Goal: Transaction & Acquisition: Book appointment/travel/reservation

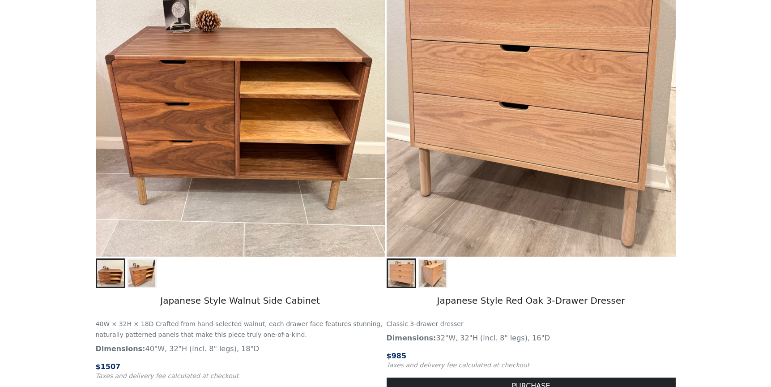
scroll to position [859, 0]
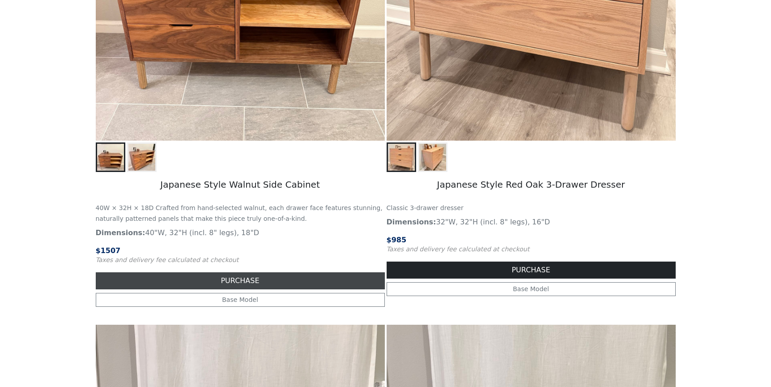
click at [247, 278] on button "PURCHASE" at bounding box center [240, 280] width 289 height 17
click at [270, 279] on button "PURCHASE" at bounding box center [240, 280] width 289 height 17
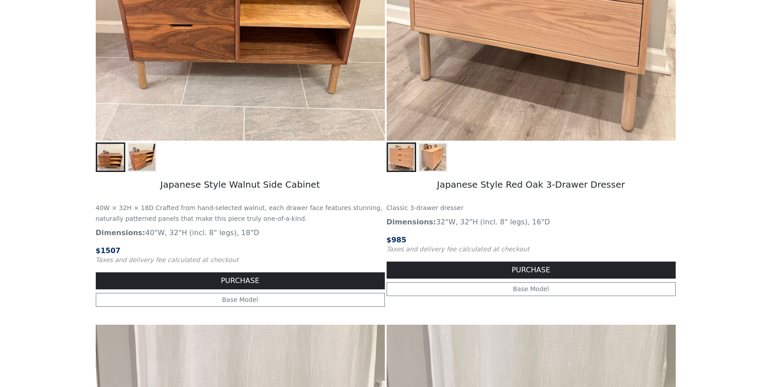
click at [317, 231] on p "Dimensions: 40"W, 32"H (incl. 8" legs), 18"D" at bounding box center [240, 232] width 289 height 11
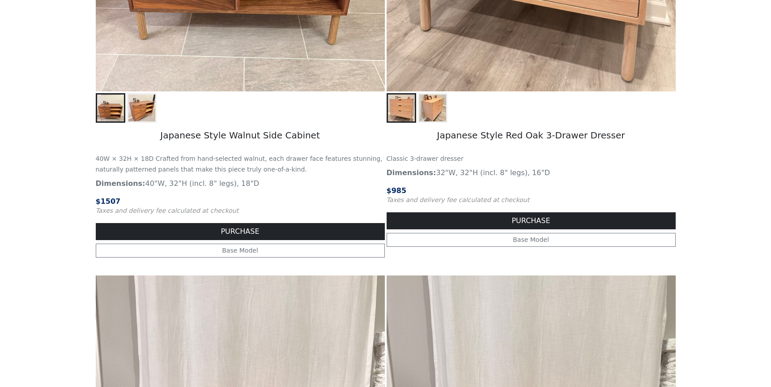
scroll to position [910, 0]
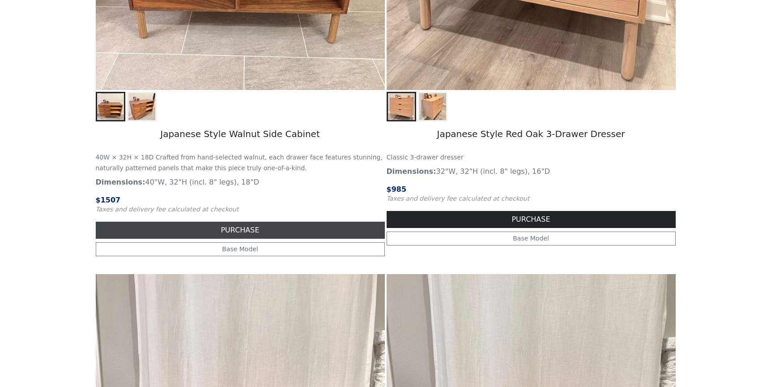
click at [308, 227] on button "PURCHASE" at bounding box center [240, 230] width 289 height 17
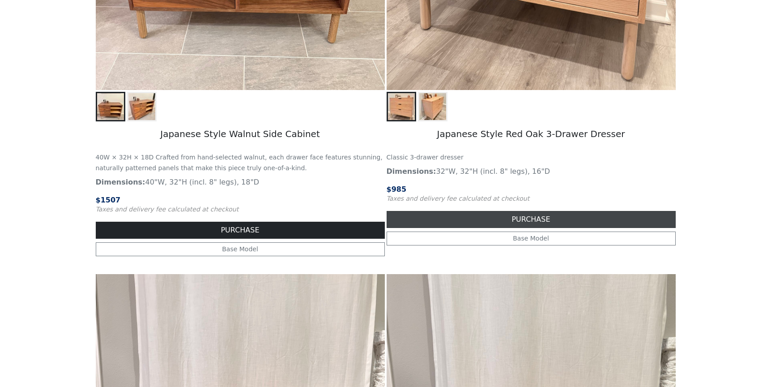
click at [468, 213] on button "PURCHASE" at bounding box center [531, 219] width 289 height 17
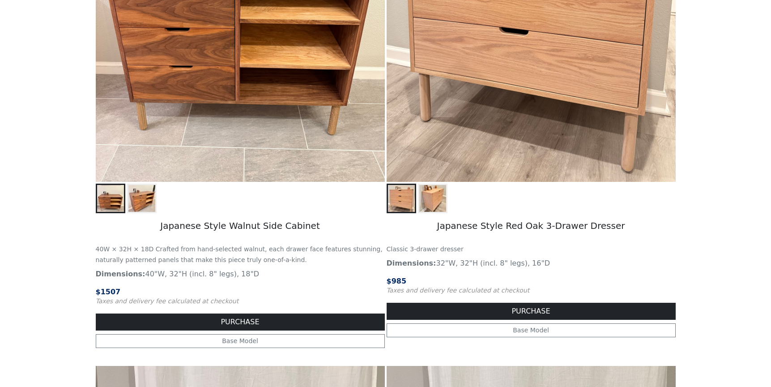
scroll to position [822, 0]
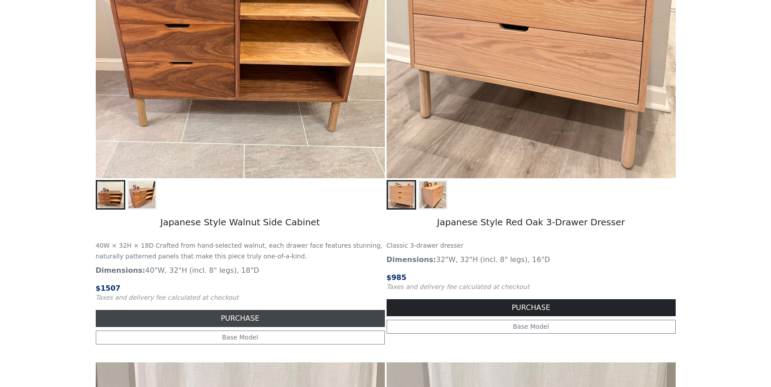
click at [236, 316] on button "PURCHASE" at bounding box center [240, 318] width 289 height 17
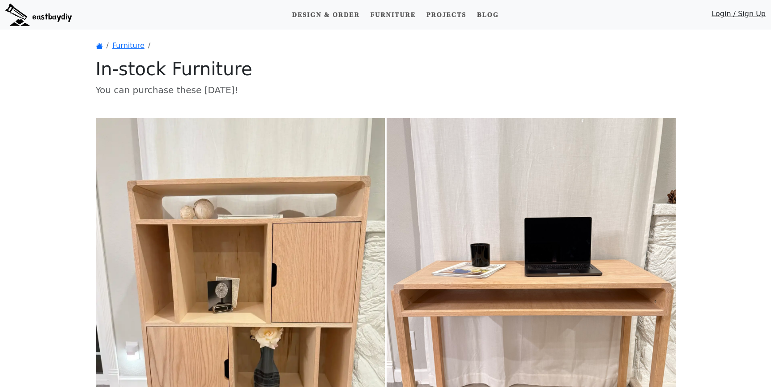
scroll to position [822, 0]
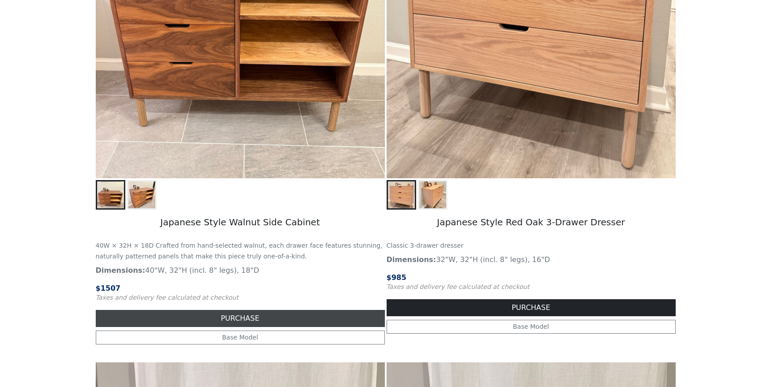
click at [262, 314] on button "PURCHASE" at bounding box center [240, 318] width 289 height 17
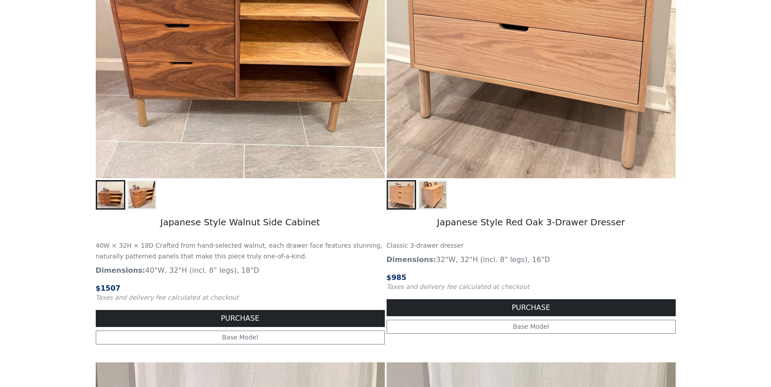
click at [270, 180] on div at bounding box center [240, 195] width 289 height 30
click at [249, 222] on h5 "Japanese Style Walnut Side Cabinet" at bounding box center [240, 222] width 289 height 27
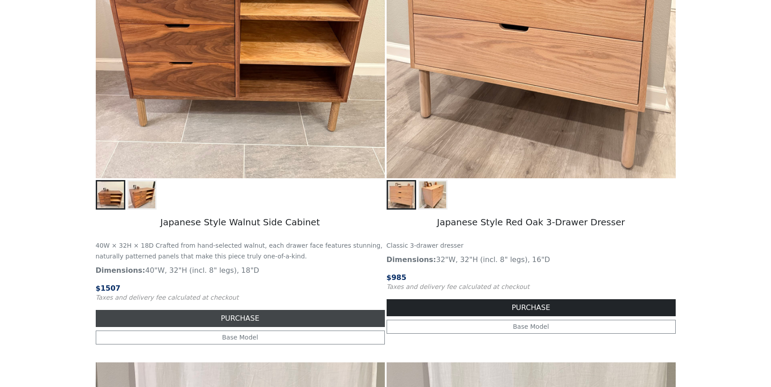
click at [260, 317] on button "PURCHASE" at bounding box center [240, 318] width 289 height 17
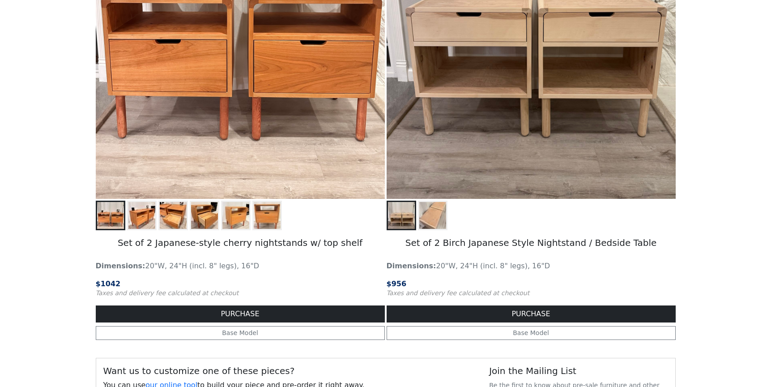
scroll to position [1347, 0]
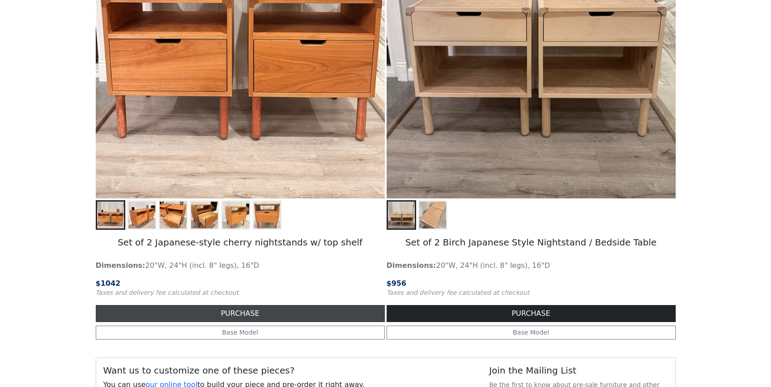
click at [256, 311] on button "PURCHASE" at bounding box center [240, 313] width 289 height 17
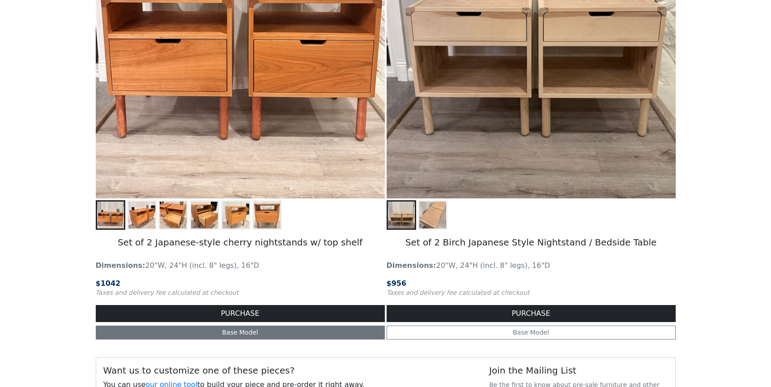
click at [255, 337] on link "Base Model" at bounding box center [240, 332] width 289 height 14
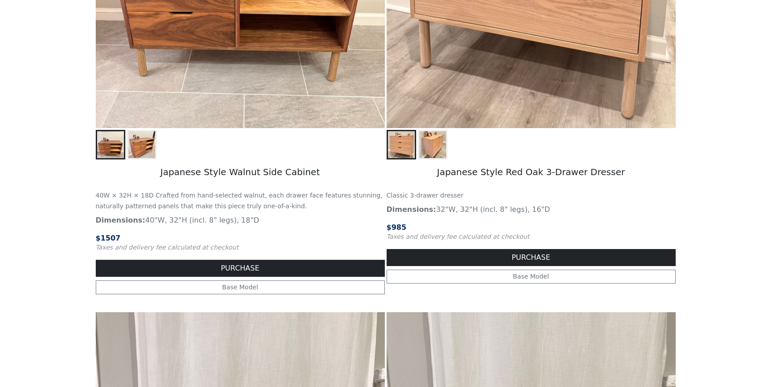
scroll to position [882, 0]
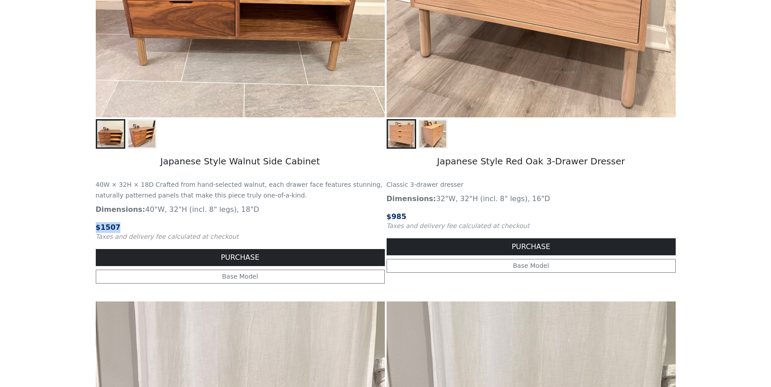
drag, startPoint x: 124, startPoint y: 226, endPoint x: 86, endPoint y: 226, distance: 38.0
click at [86, 226] on main "Furniture In-stock Furniture You can purchase these today! Japanese Style Vinyl…" at bounding box center [385, 32] width 771 height 1771
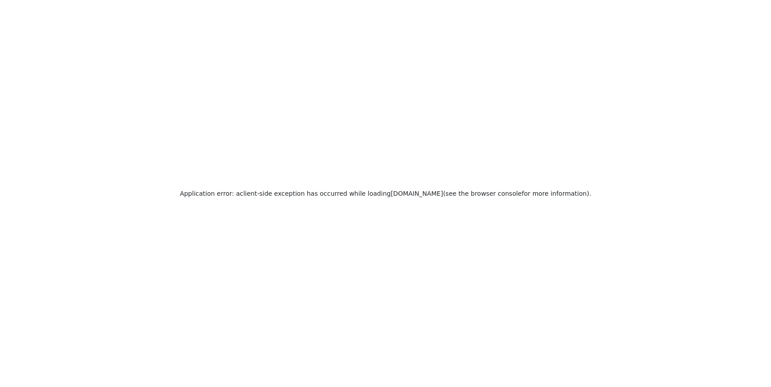
scroll to position [0, 0]
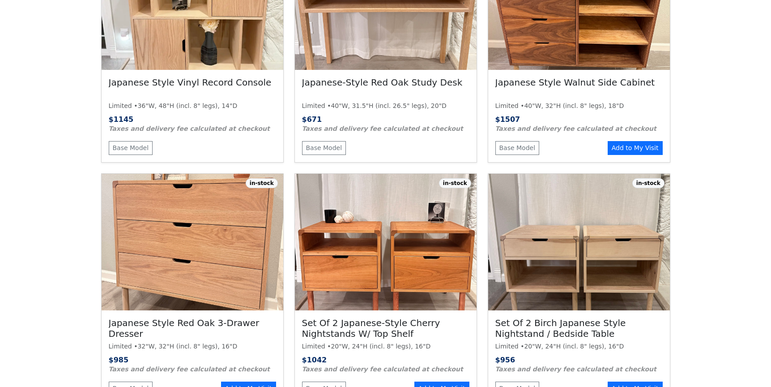
scroll to position [504, 0]
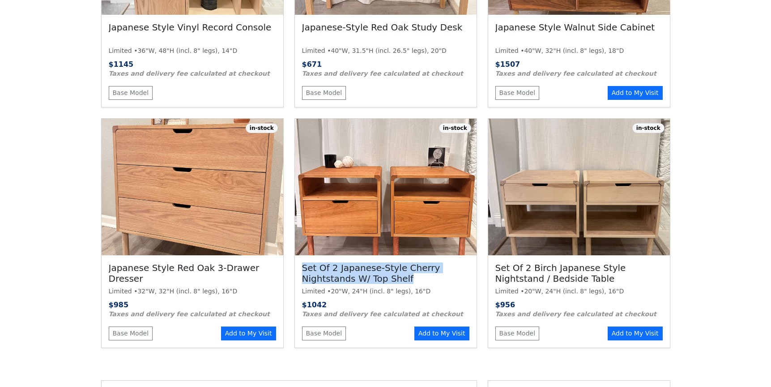
drag, startPoint x: 408, startPoint y: 256, endPoint x: 302, endPoint y: 241, distance: 107.0
click at [302, 262] on h3 "Set of 2 Japanese-style cherry nightstands w/ top shelf" at bounding box center [385, 273] width 167 height 22
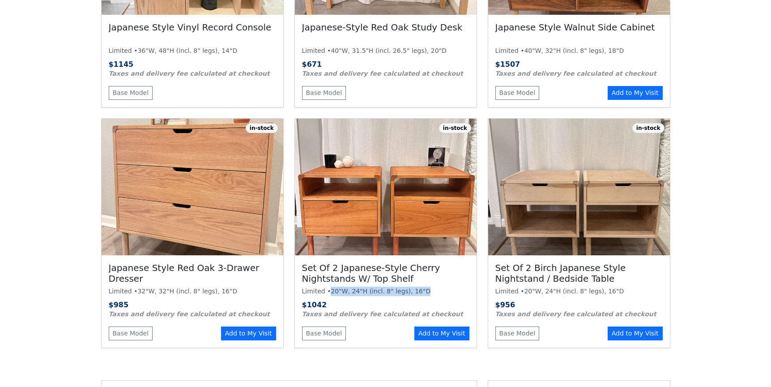
drag, startPoint x: 329, startPoint y: 268, endPoint x: 437, endPoint y: 268, distance: 107.4
click at [437, 286] on div "Limited • 20"W, 24"H (incl. 8" legs), 16"D" at bounding box center [385, 290] width 167 height 9
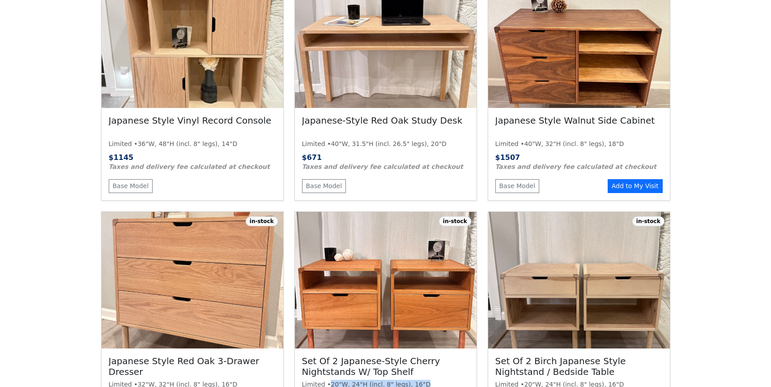
scroll to position [316, 0]
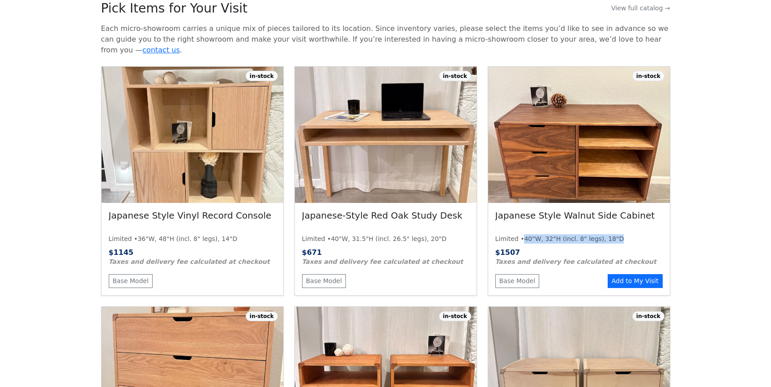
drag, startPoint x: 523, startPoint y: 218, endPoint x: 622, endPoint y: 222, distance: 99.9
click at [622, 222] on div "Japanese Style Walnut Side Cabinet Limited • 40"W, 32"H (incl. 8" legs), 18"D $…" at bounding box center [579, 249] width 182 height 92
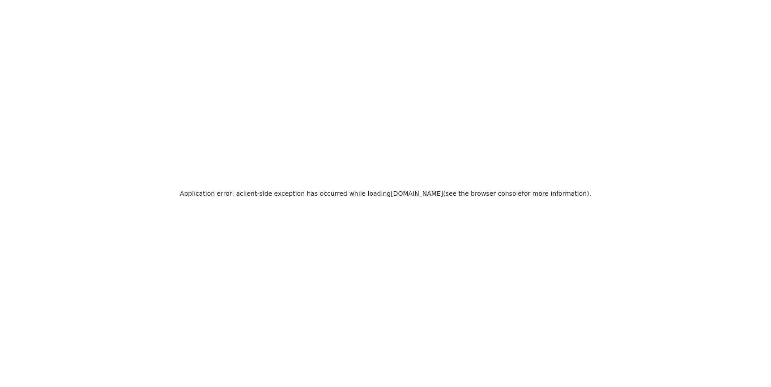
scroll to position [0, 0]
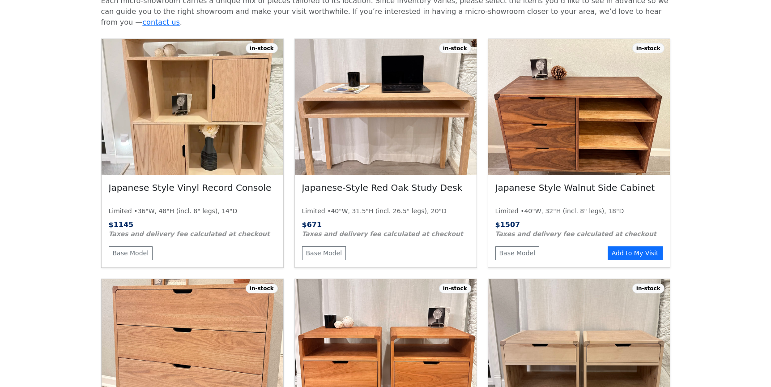
scroll to position [368, 0]
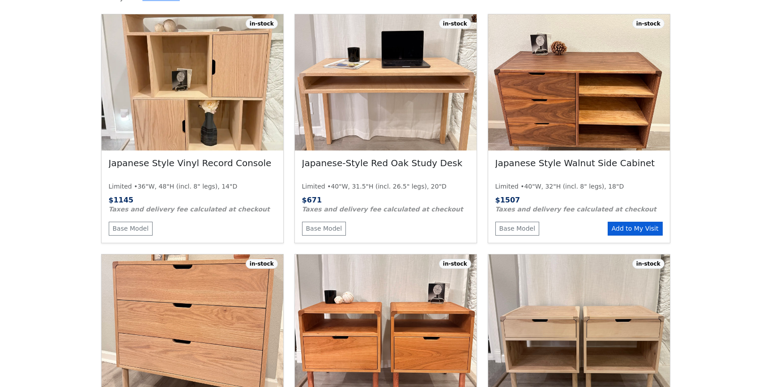
click at [616, 222] on button "Add to My Visit" at bounding box center [635, 229] width 55 height 14
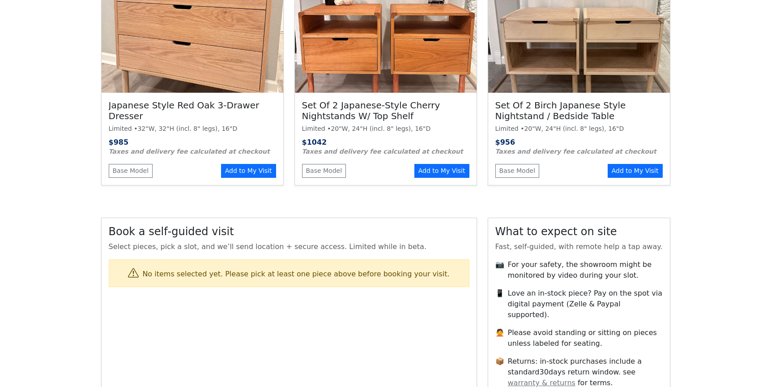
scroll to position [668, 0]
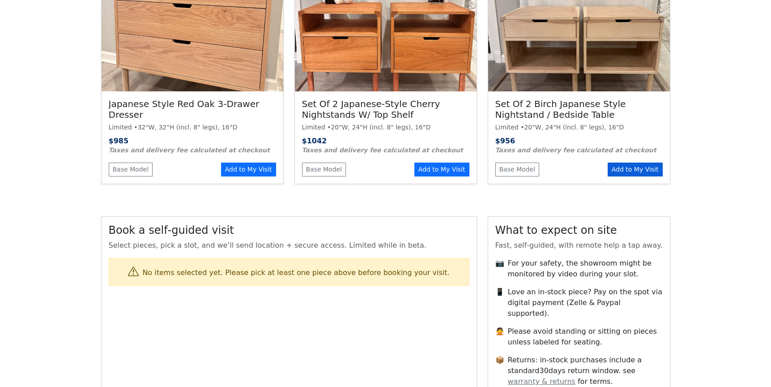
click at [617, 162] on button "Add to My Visit" at bounding box center [635, 169] width 55 height 14
click at [621, 162] on button "Add to My Visit" at bounding box center [635, 169] width 55 height 14
click at [622, 162] on button "Add to My Visit" at bounding box center [635, 169] width 55 height 14
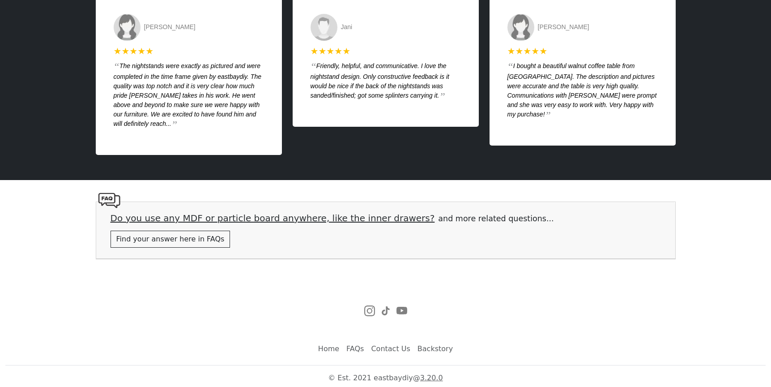
scroll to position [1790, 0]
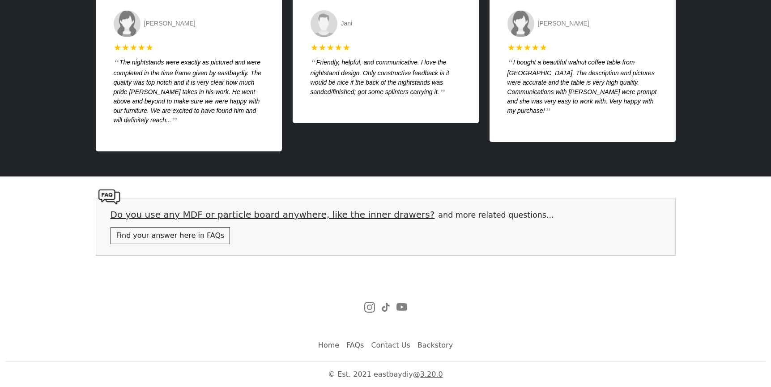
click at [363, 344] on link "FAQs" at bounding box center [355, 345] width 25 height 18
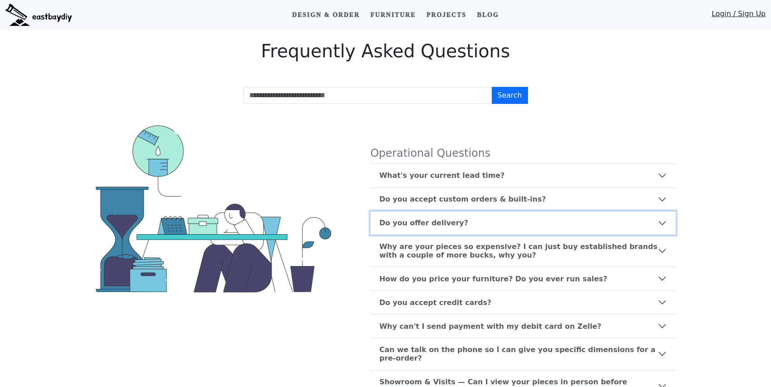
click at [400, 220] on b "Do you offer delivery?" at bounding box center [423, 222] width 89 height 9
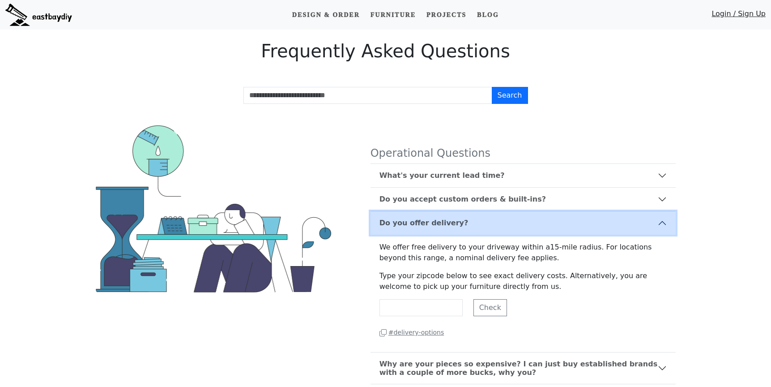
click at [400, 220] on b "Do you offer delivery?" at bounding box center [423, 222] width 89 height 9
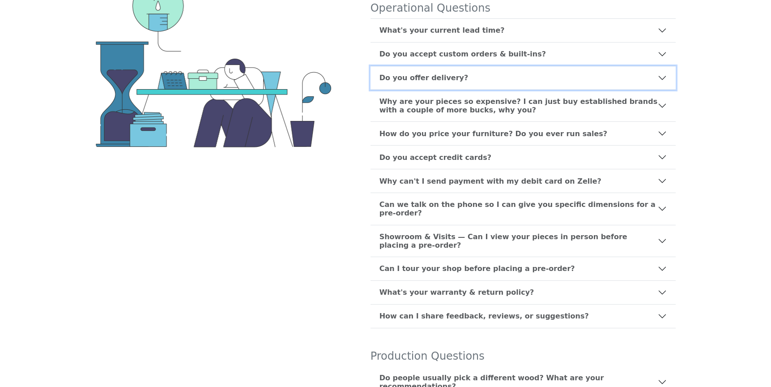
scroll to position [150, 0]
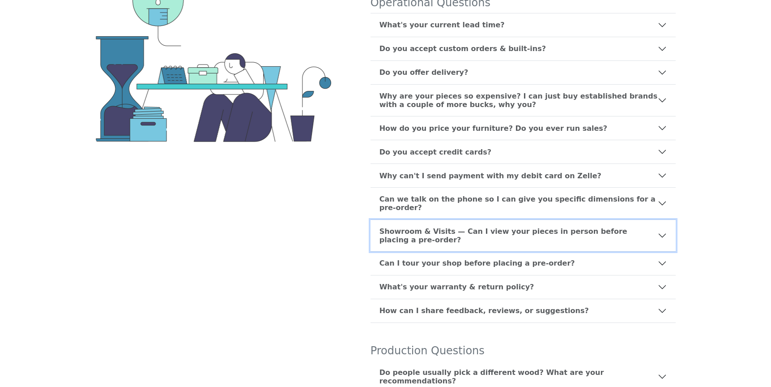
click at [402, 232] on b "Showroom & Visits — Can I view your pieces in person before placing a pre-order?" at bounding box center [518, 235] width 278 height 17
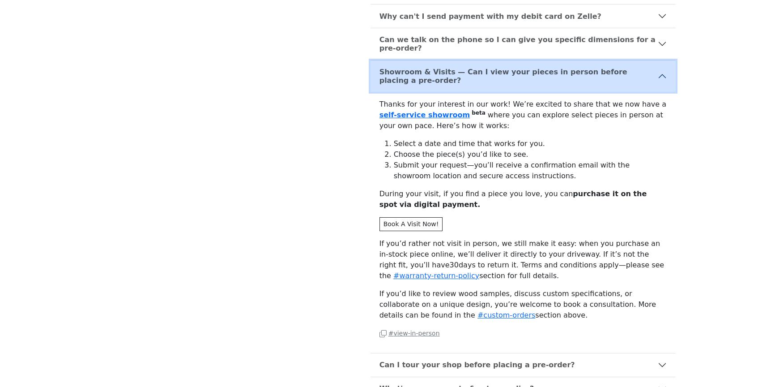
scroll to position [312, 0]
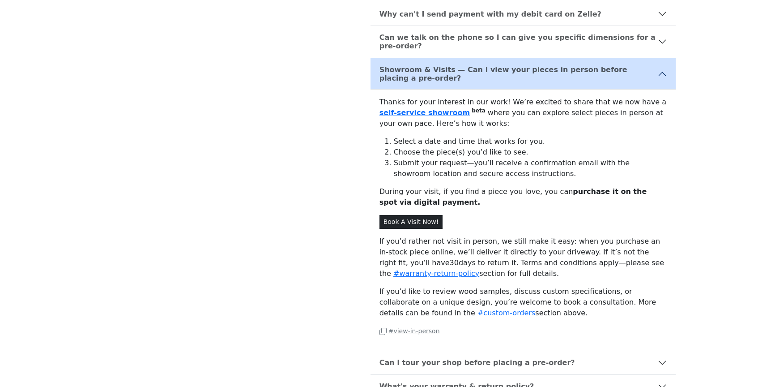
click at [401, 219] on link "Book A Visit Now!" at bounding box center [411, 222] width 64 height 14
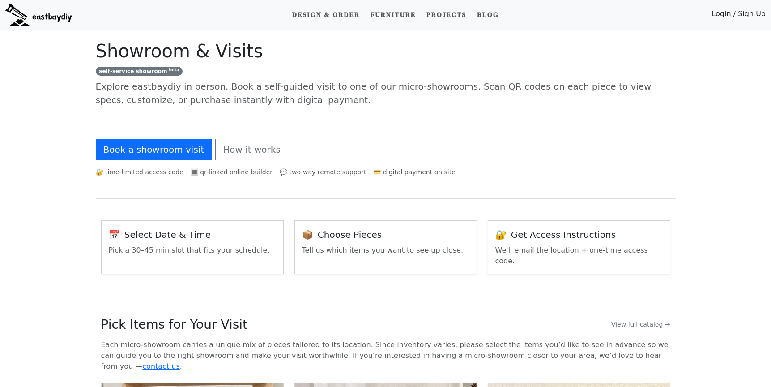
scroll to position [294, 0]
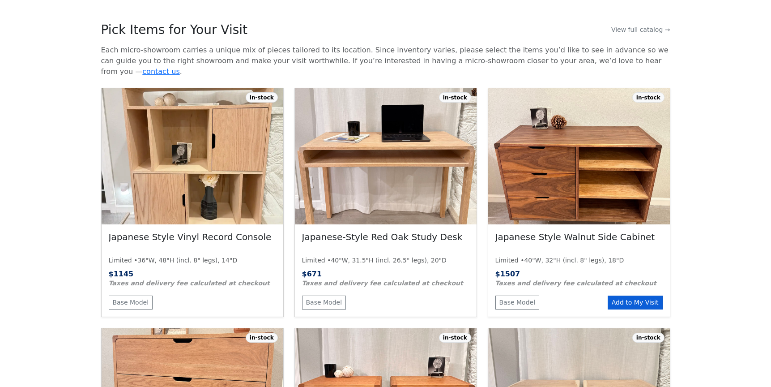
click at [626, 295] on button "Add to My Visit" at bounding box center [635, 302] width 55 height 14
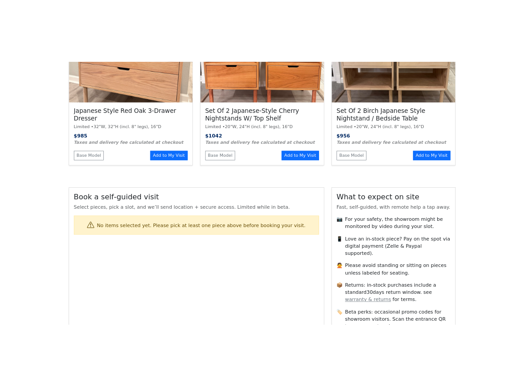
scroll to position [702, 0]
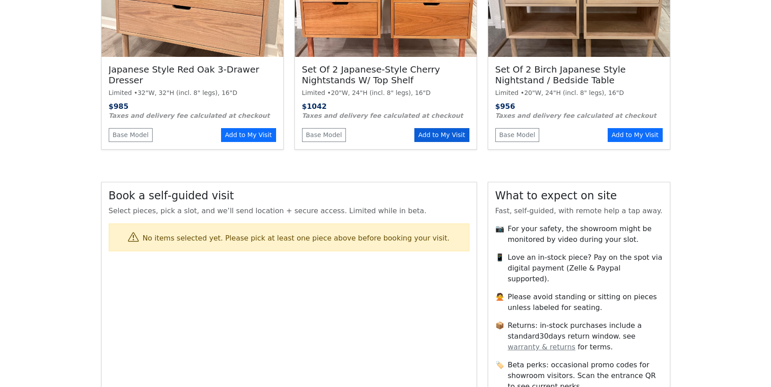
click at [448, 128] on button "Add to My Visit" at bounding box center [441, 135] width 55 height 14
click at [256, 128] on button "Add to My Visit" at bounding box center [248, 135] width 55 height 14
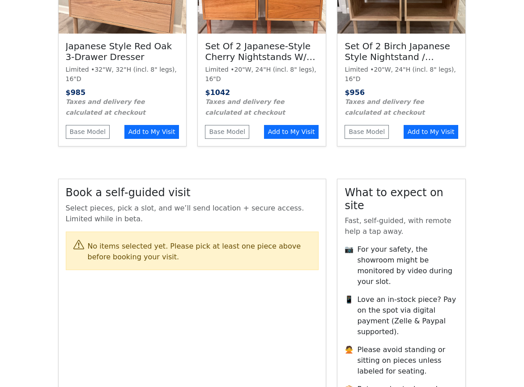
scroll to position [0, 0]
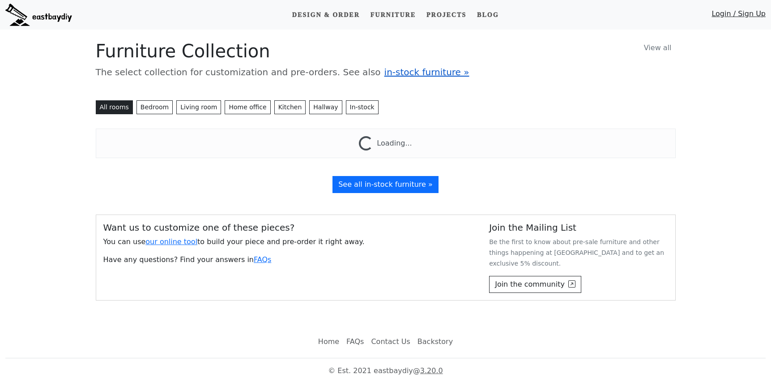
click at [397, 70] on span "in-stock furniture »" at bounding box center [426, 72] width 85 height 11
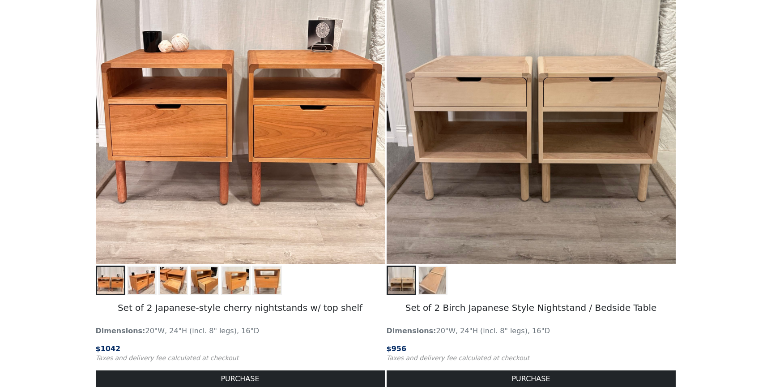
scroll to position [1325, 0]
